Goal: Find specific page/section: Find specific page/section

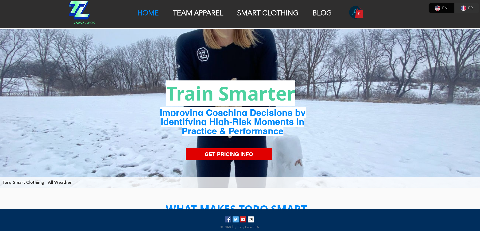
click at [402, 77] on img "Torq Smart Clothinig | All Weather" at bounding box center [240, 108] width 480 height 159
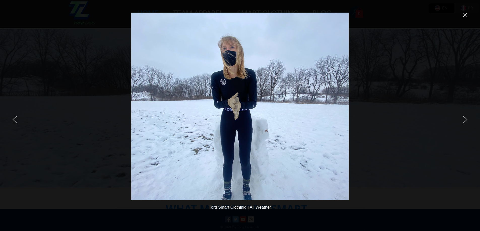
click at [466, 120] on icon "next" at bounding box center [465, 119] width 4 height 7
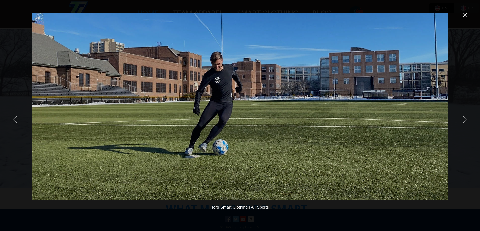
click at [465, 120] on icon "next" at bounding box center [464, 120] width 5 height 8
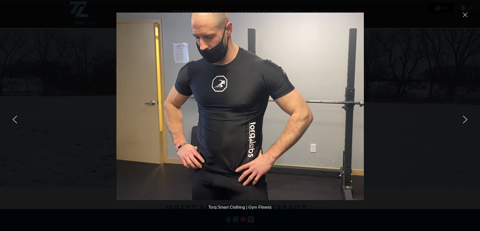
click at [195, 98] on img at bounding box center [239, 107] width 247 height 188
click at [465, 13] on icon "close" at bounding box center [464, 15] width 5 height 5
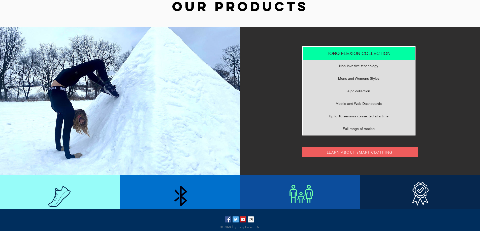
scroll to position [1, 0]
click at [250, 220] on img "Torq_Labs Instagram" at bounding box center [250, 220] width 6 height 6
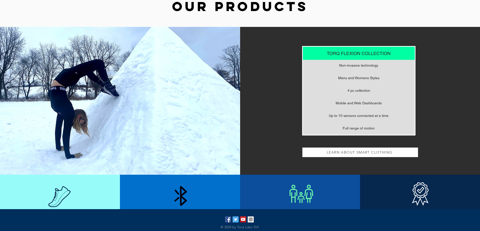
click at [360, 153] on span "LEARN ABOUT SMART CLOTHING" at bounding box center [359, 152] width 65 height 5
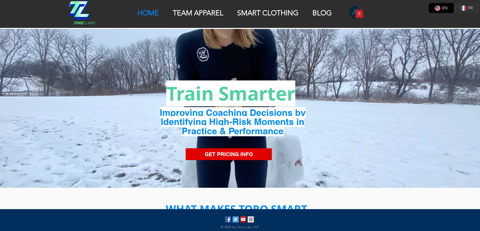
scroll to position [327, 0]
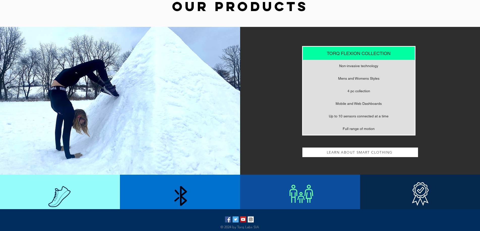
click at [360, 154] on span "LEARN ABOUT SMART CLOTHING" at bounding box center [359, 152] width 65 height 5
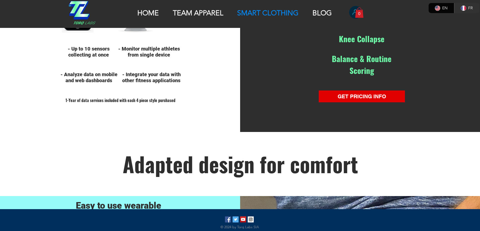
scroll to position [343, 0]
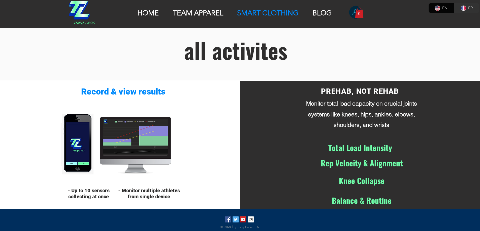
click at [198, 13] on p "TEAM APPAREL" at bounding box center [197, 13] width 55 height 9
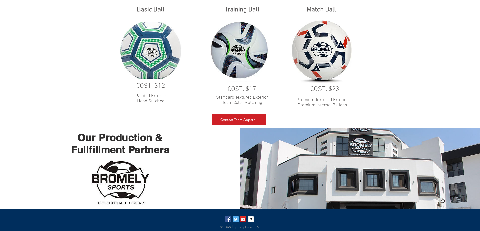
scroll to position [881, 0]
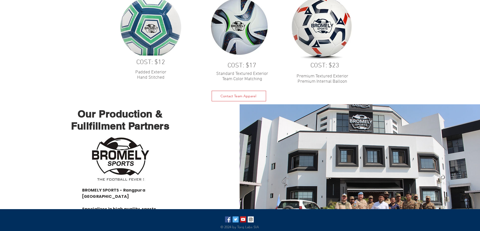
click at [235, 94] on span "Contact Team Apparel" at bounding box center [238, 96] width 36 height 5
